Goal: Entertainment & Leisure: Consume media (video, audio)

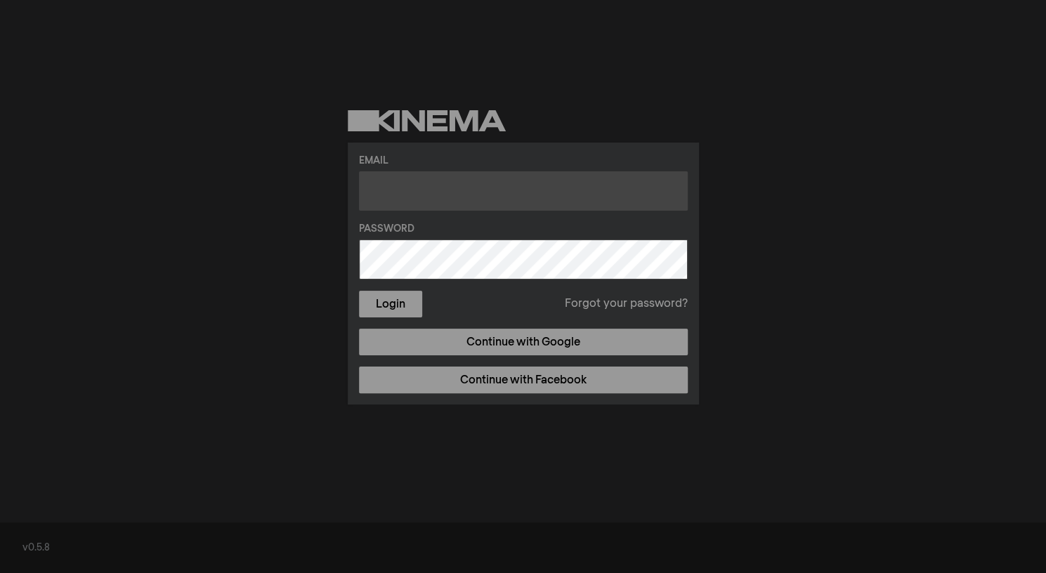
click at [429, 192] on input "text" at bounding box center [523, 190] width 329 height 39
paste input "[EMAIL_ADDRESS][DOMAIN_NAME]"
type input "[EMAIL_ADDRESS][DOMAIN_NAME]"
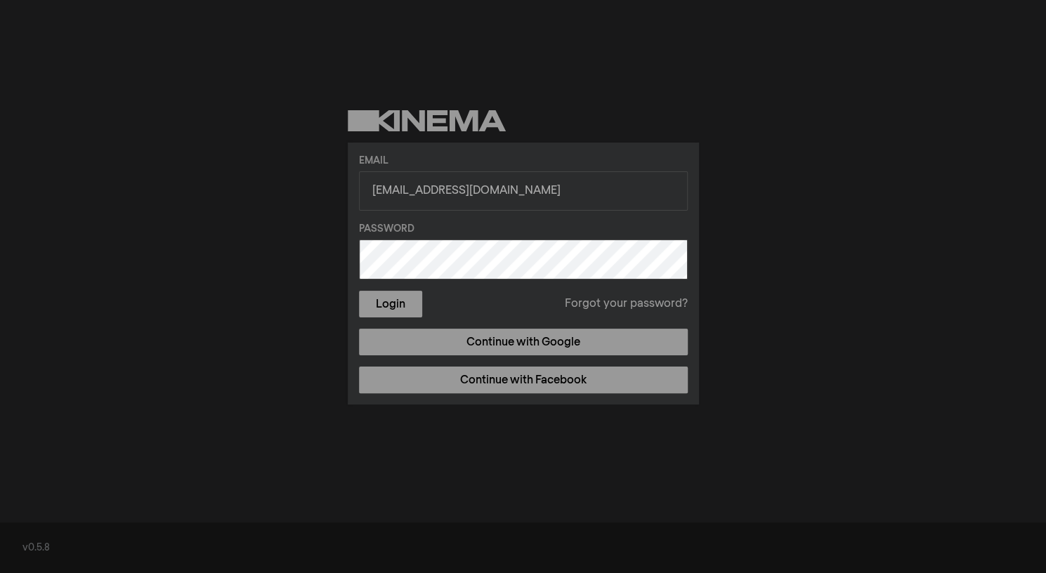
click at [842, 264] on div "Email [EMAIL_ADDRESS][DOMAIN_NAME] Password Login Forgot your password? Continu…" at bounding box center [523, 257] width 1046 height 515
click at [400, 305] on button "Login" at bounding box center [390, 304] width 63 height 27
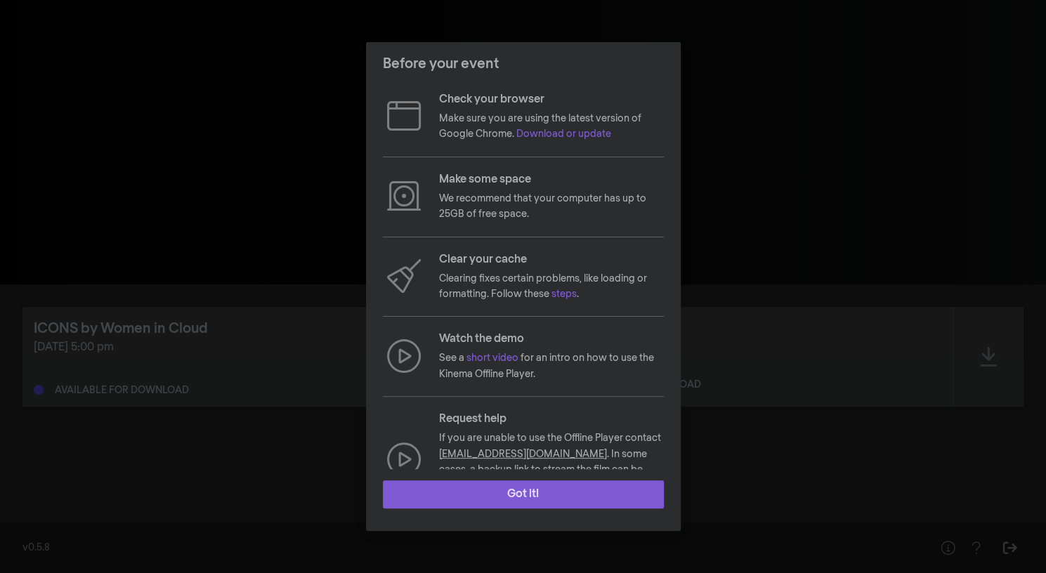
click at [546, 485] on button "Got it!" at bounding box center [523, 494] width 281 height 28
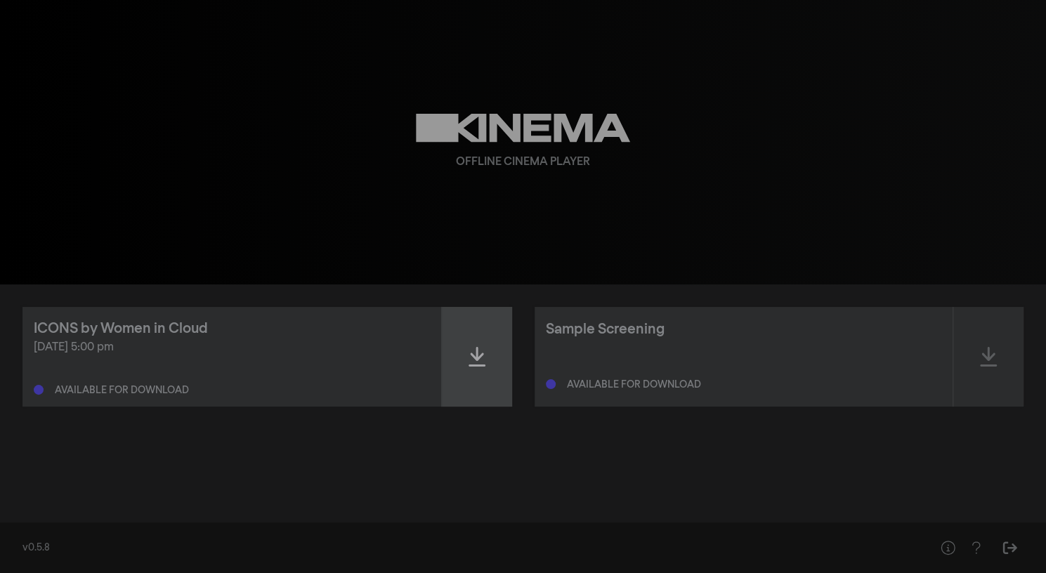
click at [478, 353] on icon at bounding box center [477, 357] width 17 height 22
click at [473, 350] on icon at bounding box center [477, 357] width 17 height 20
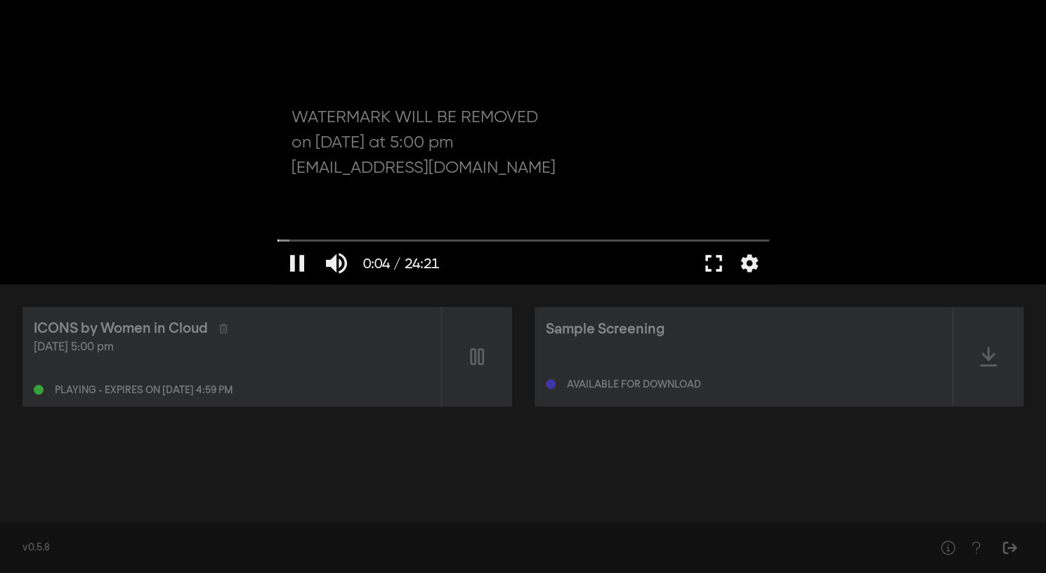
click at [720, 263] on button "fullscreen" at bounding box center [713, 263] width 39 height 42
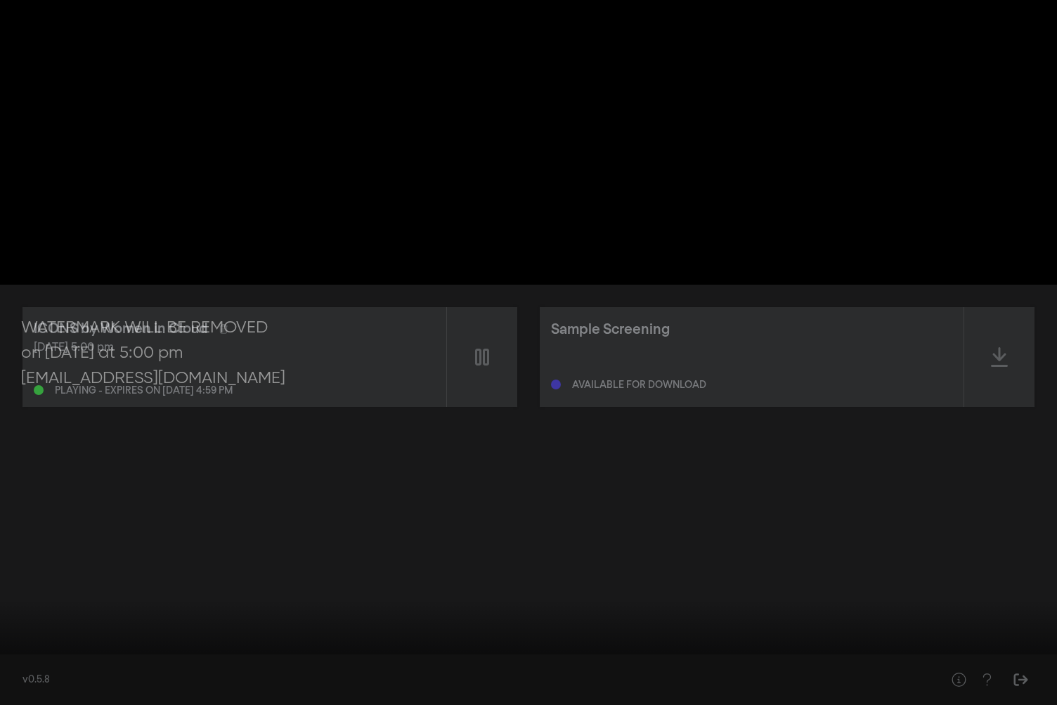
type input "13.435149"
click at [59, 573] on button "volume_up" at bounding box center [65, 683] width 39 height 42
type input "0"
type input "14.084473"
click at [59, 573] on button "volume_off" at bounding box center [65, 683] width 39 height 42
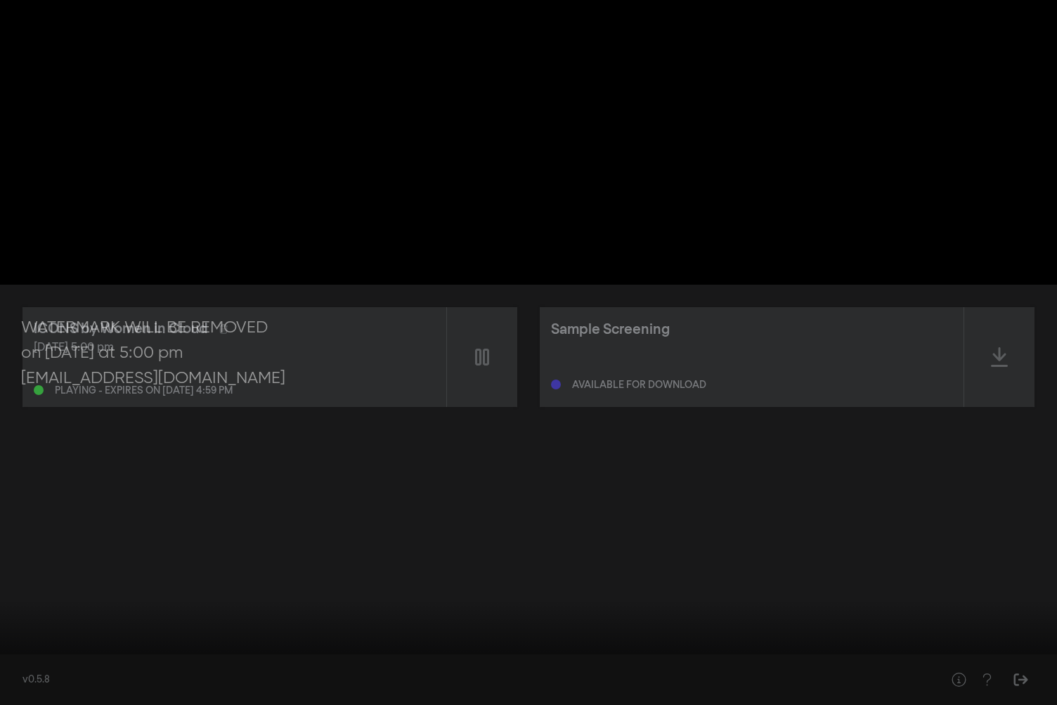
type input "1"
type input "25.668032"
click at [29, 573] on button "pause" at bounding box center [26, 683] width 39 height 42
type input "122.94707"
